Goal: Check status: Check status

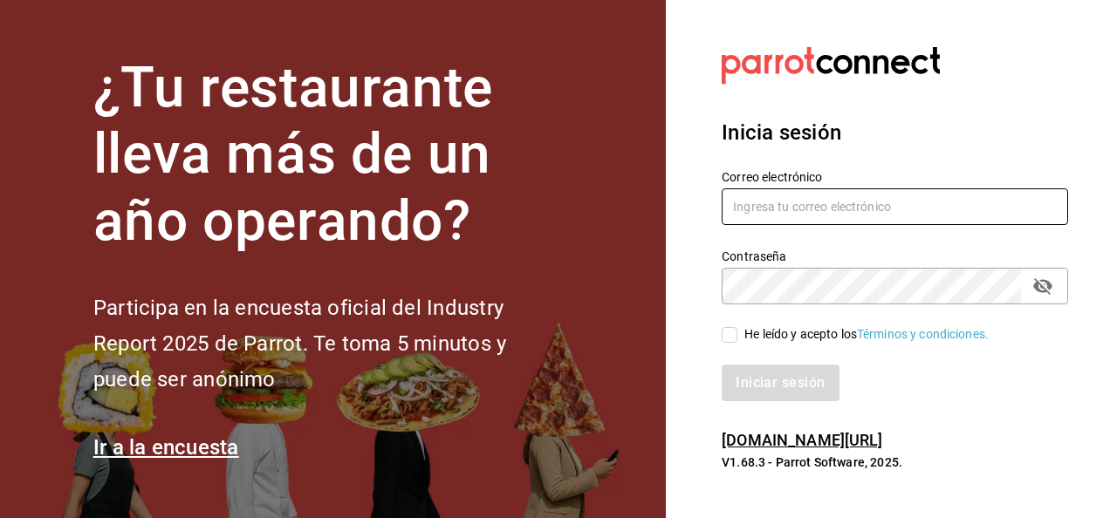
type input "[EMAIL_ADDRESS][PERSON_NAME][DOMAIN_NAME]"
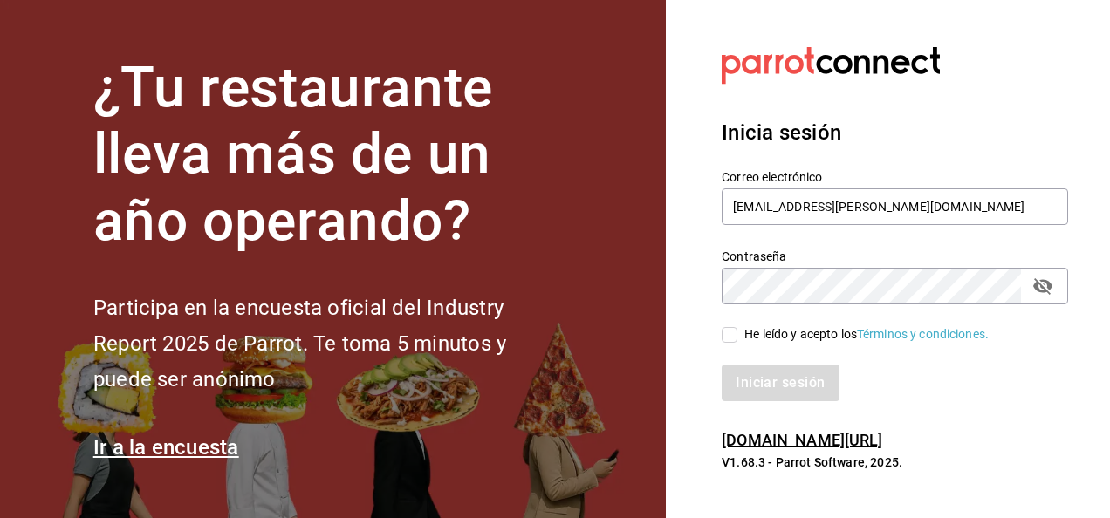
click at [732, 333] on input "He leído y acepto los Términos y condiciones." at bounding box center [730, 335] width 16 height 16
checkbox input "true"
click at [800, 391] on button "Iniciar sesión" at bounding box center [781, 383] width 119 height 37
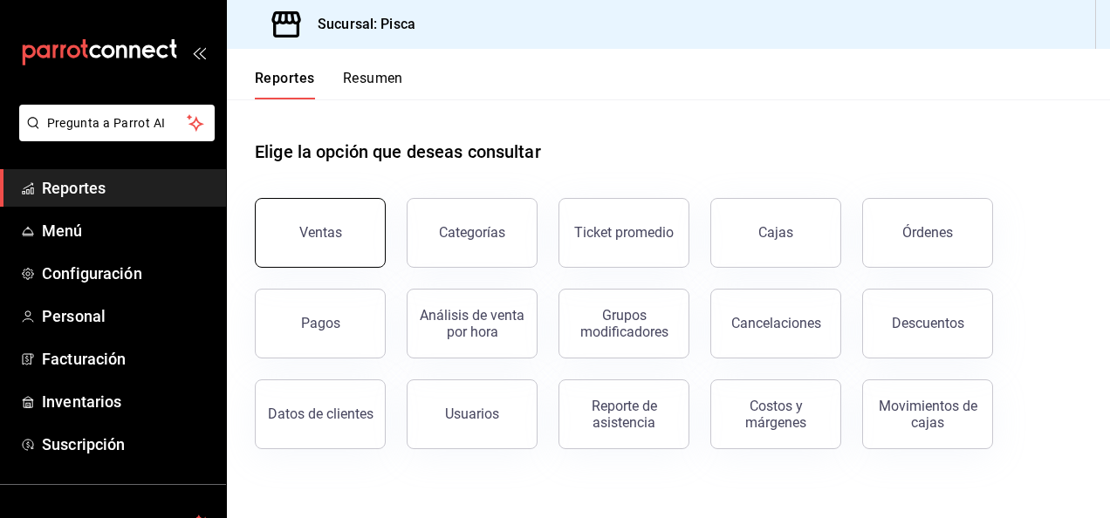
click at [323, 244] on button "Ventas" at bounding box center [320, 233] width 131 height 70
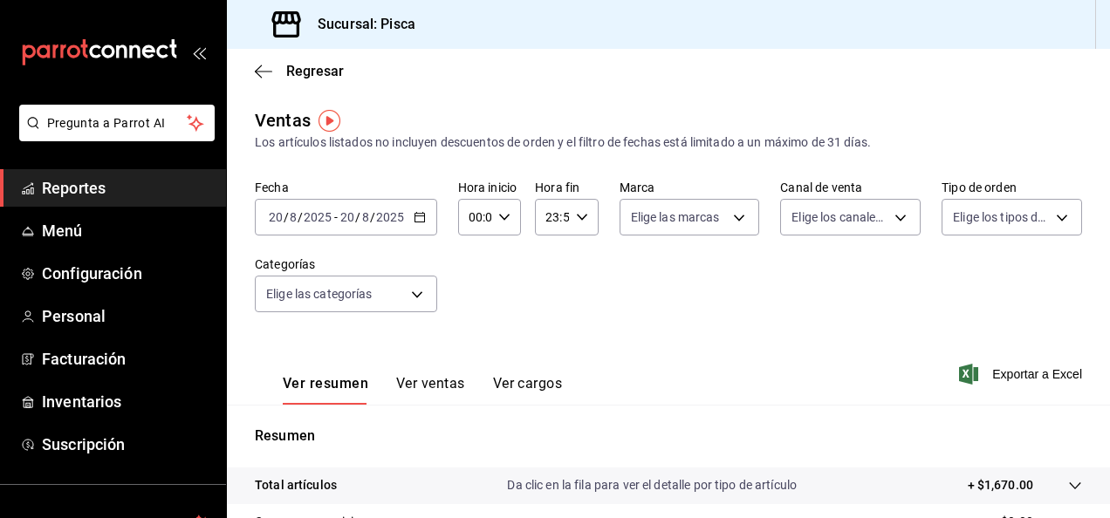
click at [421, 217] on icon "button" at bounding box center [420, 217] width 12 height 12
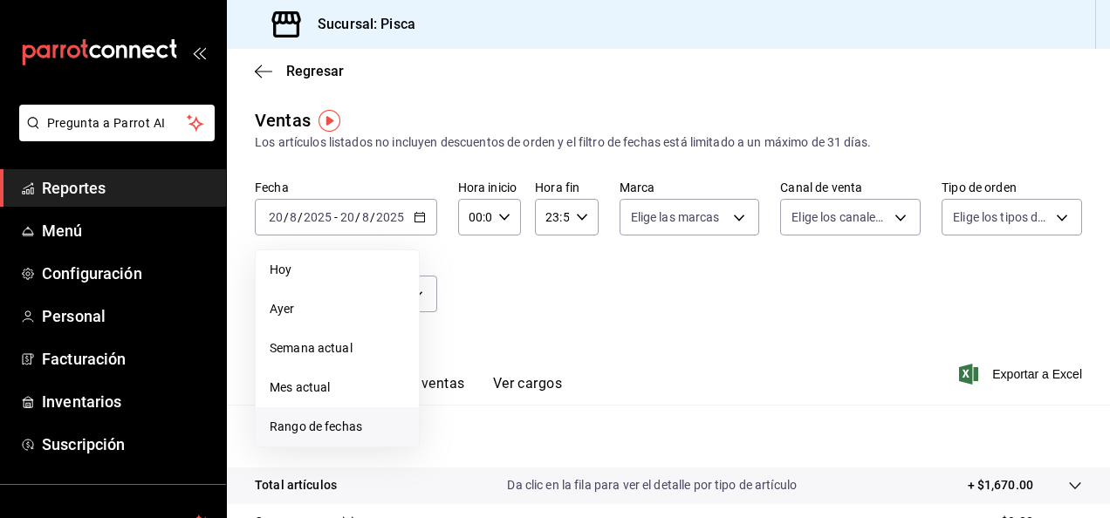
click at [346, 435] on span "Rango de fechas" at bounding box center [337, 427] width 135 height 18
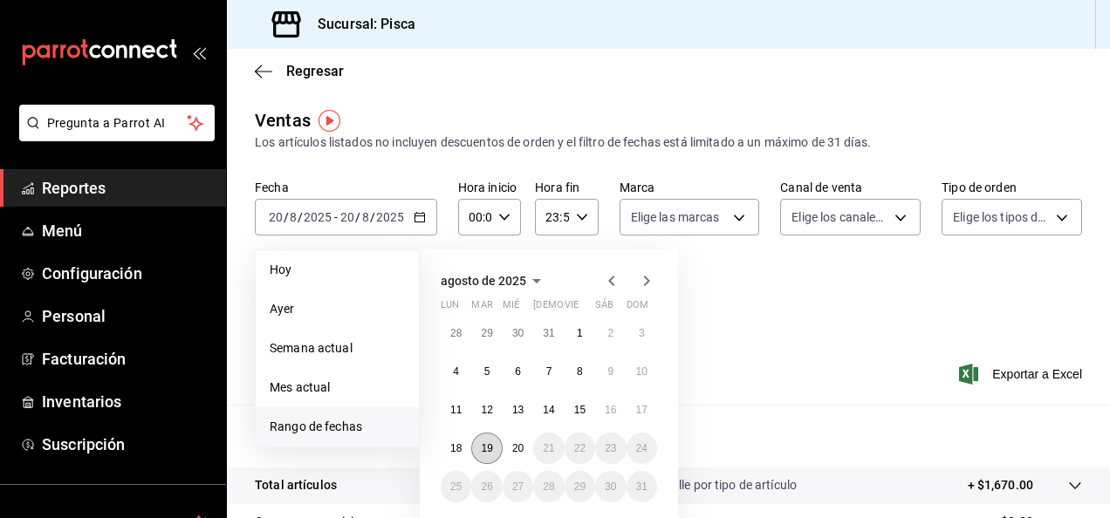
click at [491, 447] on abbr "19" at bounding box center [486, 449] width 11 height 12
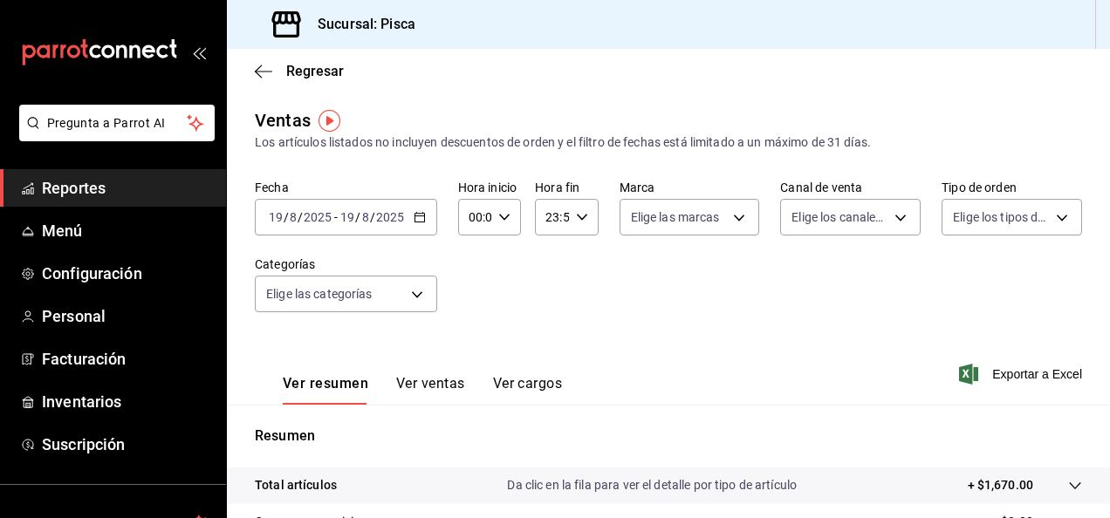
click at [491, 447] on p "Resumen" at bounding box center [668, 436] width 827 height 21
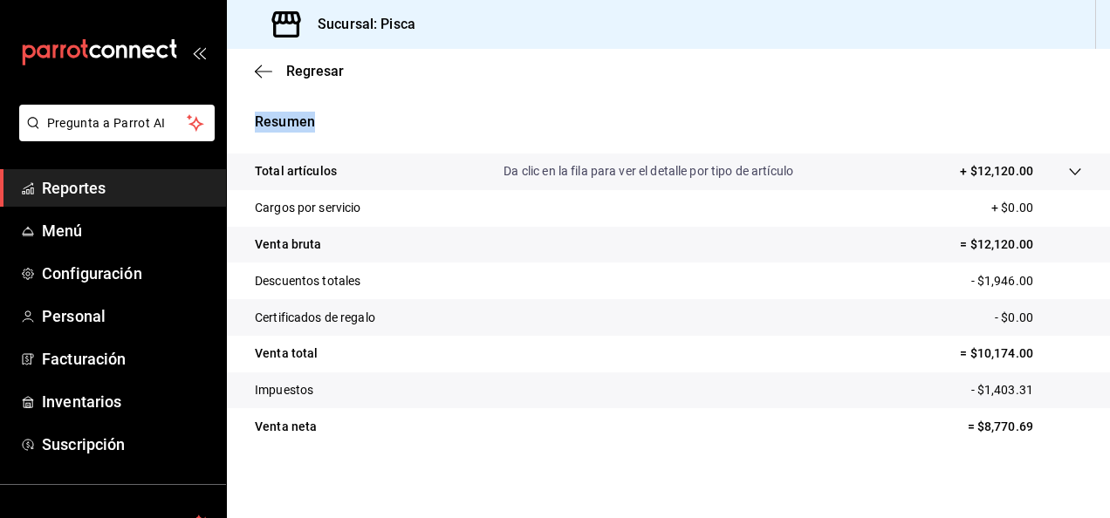
scroll to position [318, 0]
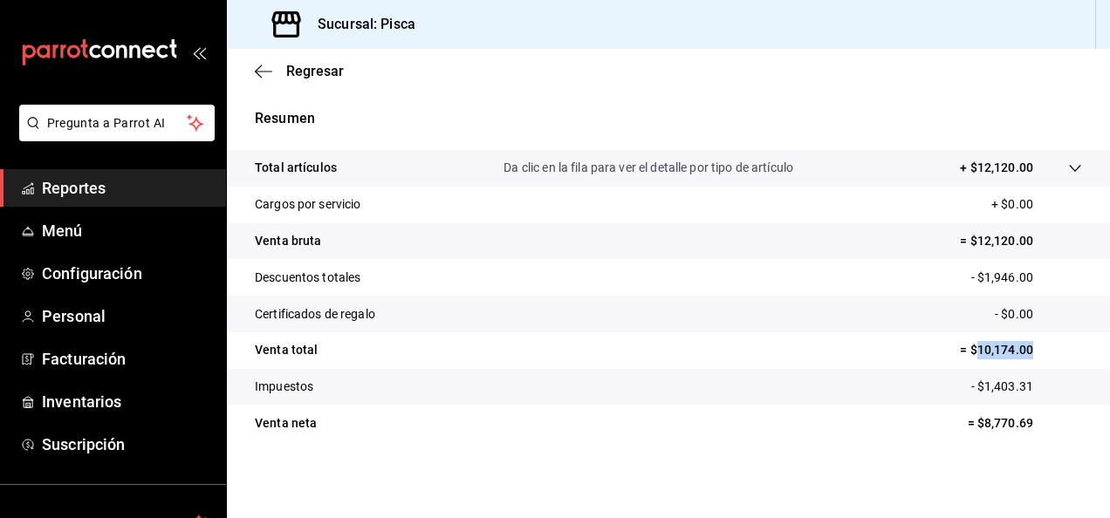
drag, startPoint x: 964, startPoint y: 347, endPoint x: 1038, endPoint y: 348, distance: 74.2
click at [1038, 348] on p "= $10,174.00" at bounding box center [1021, 350] width 122 height 18
copy p "10,174.00"
